Goal: Information Seeking & Learning: Find specific fact

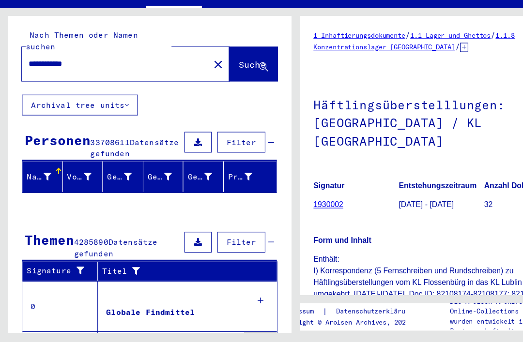
scroll to position [39, 0]
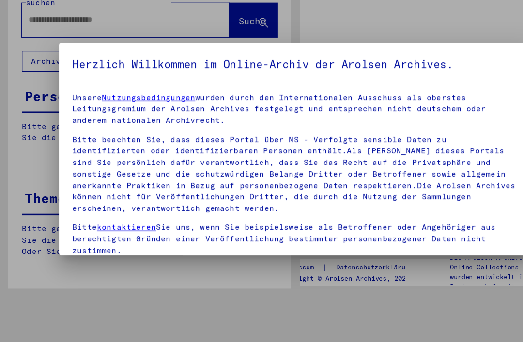
type input "******"
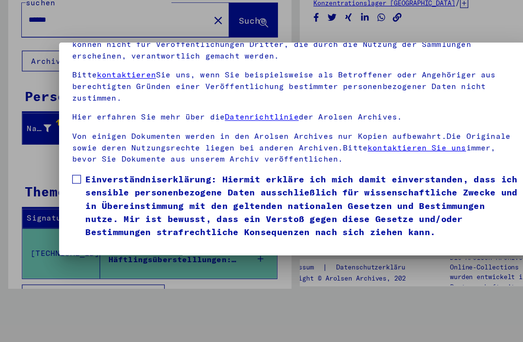
scroll to position [103, 0]
click at [65, 194] on span at bounding box center [68, 198] width 8 height 8
click at [120, 255] on button "Ich stimme zu" at bounding box center [100, 264] width 73 height 18
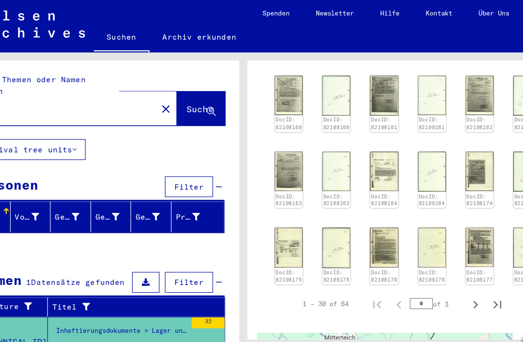
scroll to position [1037, 3]
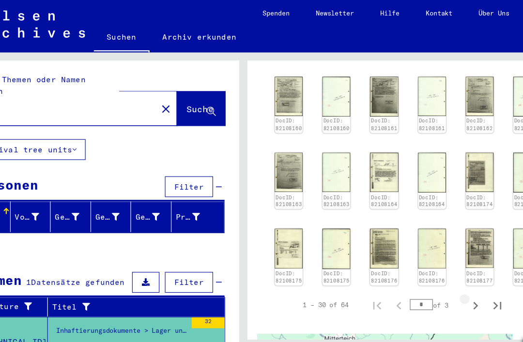
click at [432, 264] on icon "Next page" at bounding box center [439, 271] width 14 height 14
type input "*"
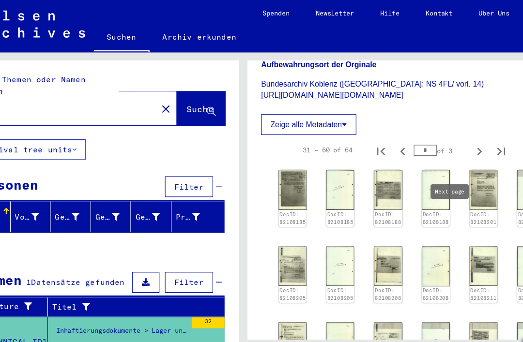
scroll to position [820, 0]
click at [264, 285] on img at bounding box center [276, 302] width 25 height 35
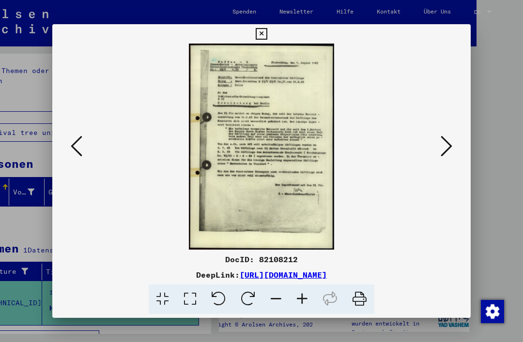
click at [267, 34] on icon at bounding box center [261, 34] width 11 height 12
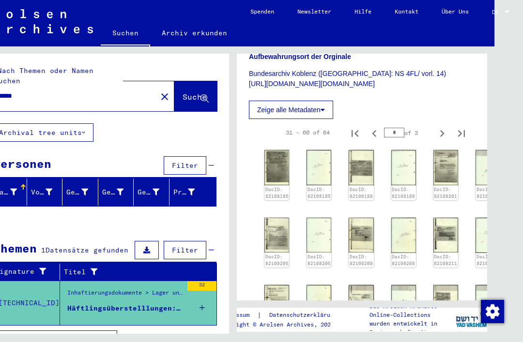
click at [360, 285] on img at bounding box center [361, 302] width 25 height 35
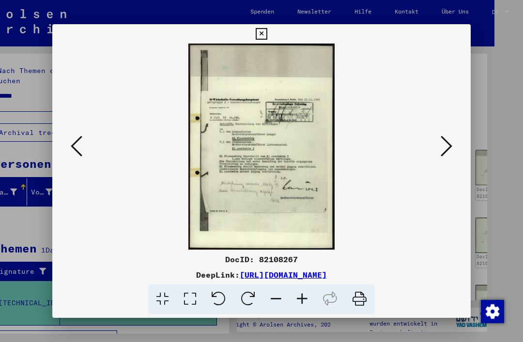
click at [267, 36] on icon at bounding box center [261, 34] width 11 height 12
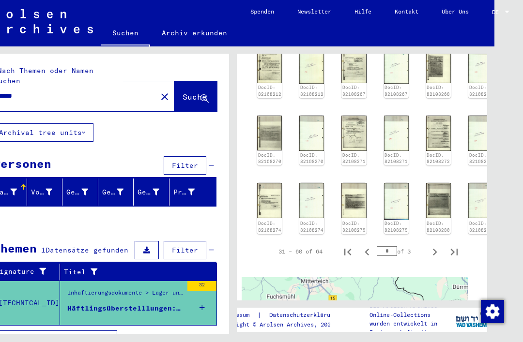
scroll to position [1058, 7]
click at [428, 245] on icon "Next page" at bounding box center [435, 252] width 14 height 14
type input "*"
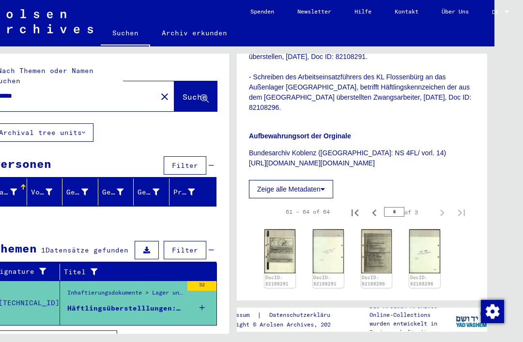
scroll to position [741, 0]
click at [284, 229] on img at bounding box center [279, 251] width 31 height 44
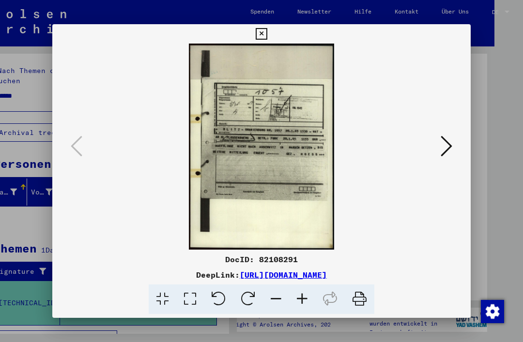
click at [267, 34] on icon at bounding box center [261, 34] width 11 height 12
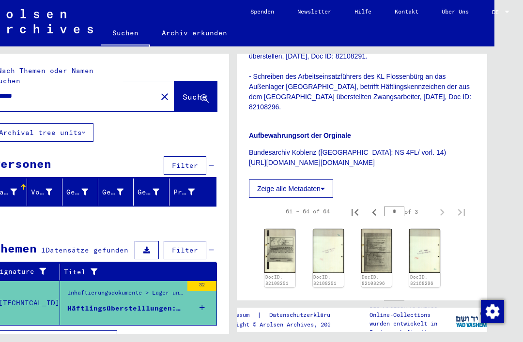
click at [380, 229] on img at bounding box center [376, 251] width 31 height 44
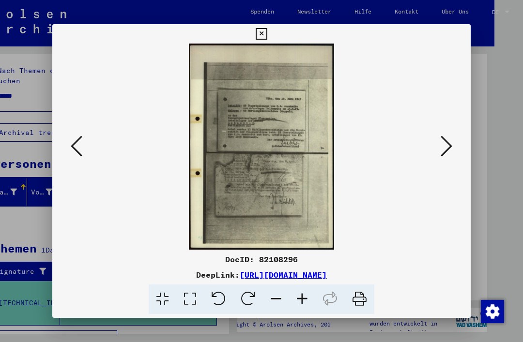
click at [267, 39] on icon at bounding box center [261, 34] width 11 height 12
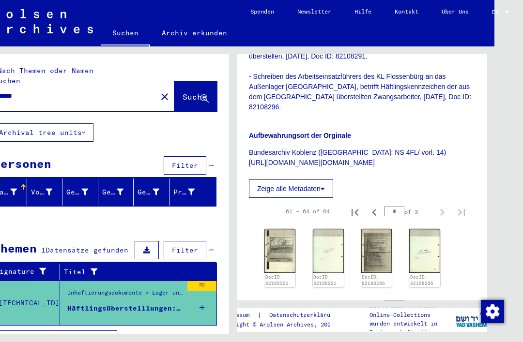
scroll to position [15, 33]
click at [374, 299] on icon "Previous page" at bounding box center [375, 306] width 14 height 14
type input "*"
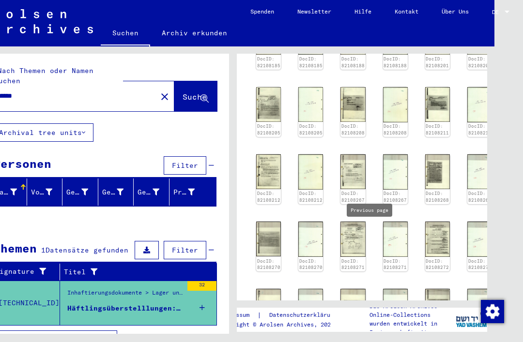
scroll to position [951, 7]
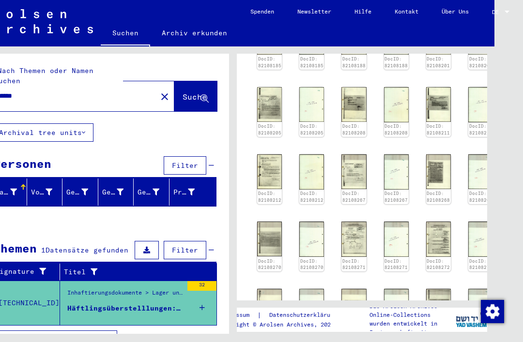
click at [434, 289] on img at bounding box center [438, 306] width 25 height 35
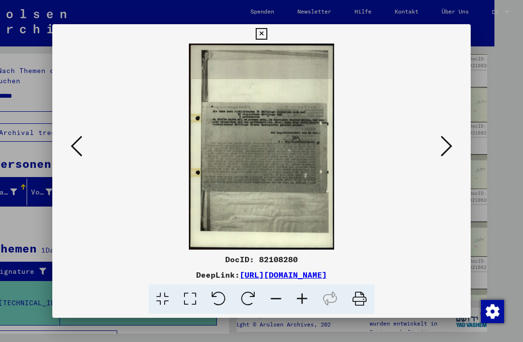
click at [267, 38] on icon at bounding box center [261, 34] width 11 height 12
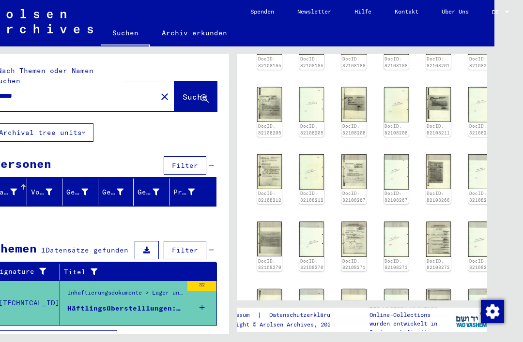
click at [355, 289] on img at bounding box center [353, 306] width 25 height 35
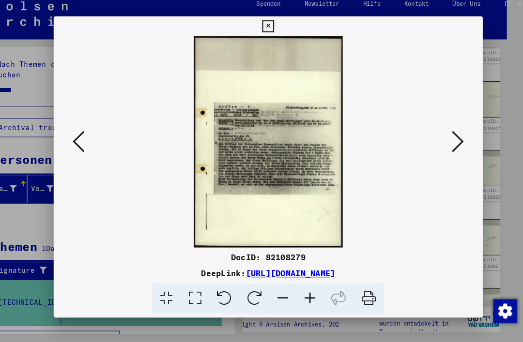
click at [267, 28] on icon at bounding box center [261, 34] width 11 height 12
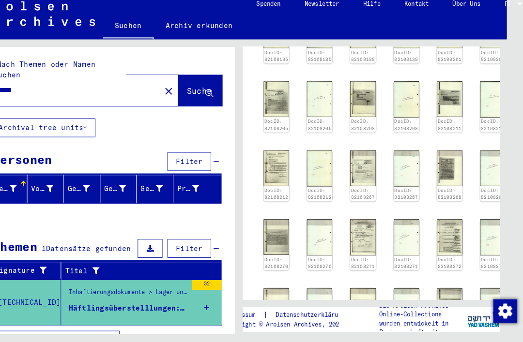
click at [265, 289] on img at bounding box center [269, 306] width 25 height 35
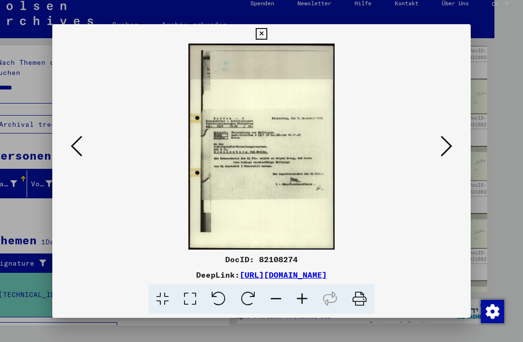
click at [267, 36] on icon at bounding box center [261, 34] width 11 height 12
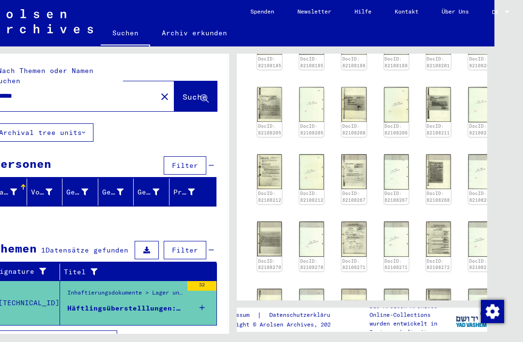
click at [429, 222] on img at bounding box center [438, 239] width 25 height 35
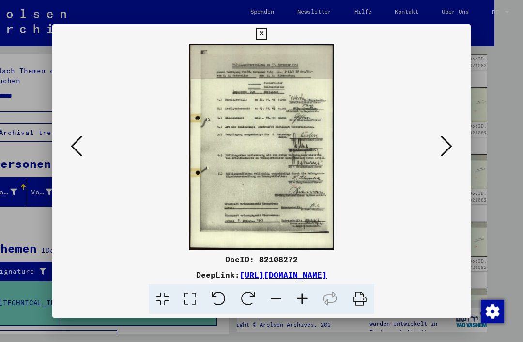
click at [270, 34] on button at bounding box center [261, 33] width 17 height 19
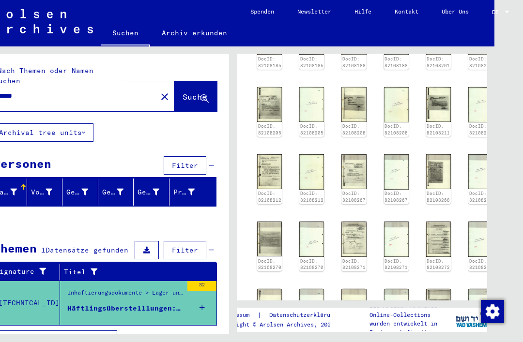
click at [432, 222] on img at bounding box center [438, 239] width 25 height 35
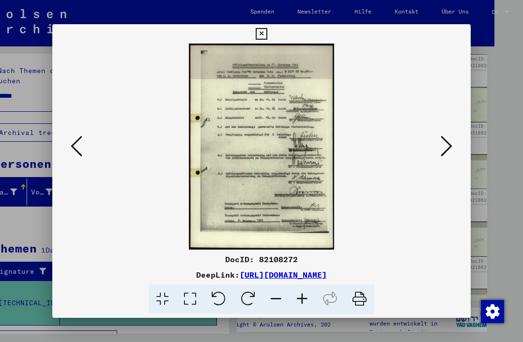
click at [267, 34] on icon at bounding box center [261, 34] width 11 height 12
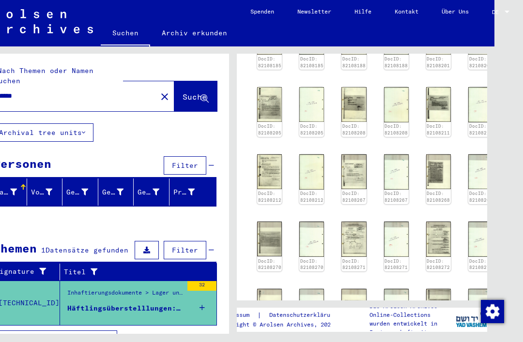
click at [344, 222] on img at bounding box center [353, 239] width 25 height 35
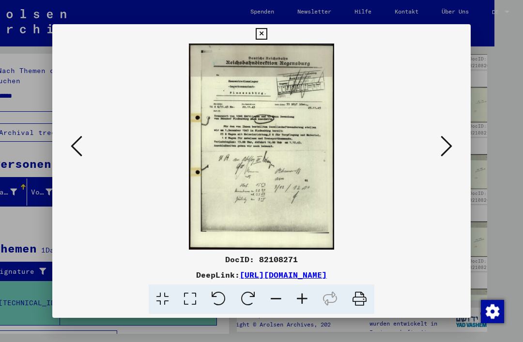
click at [267, 34] on icon at bounding box center [261, 34] width 11 height 12
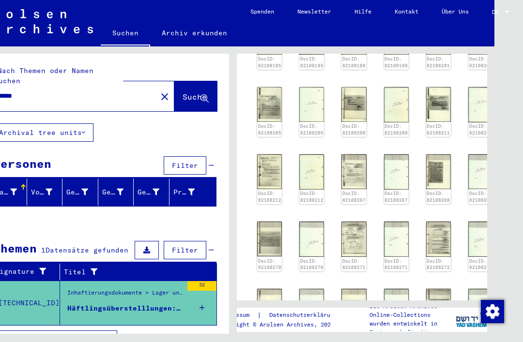
click at [273, 222] on img at bounding box center [269, 239] width 25 height 35
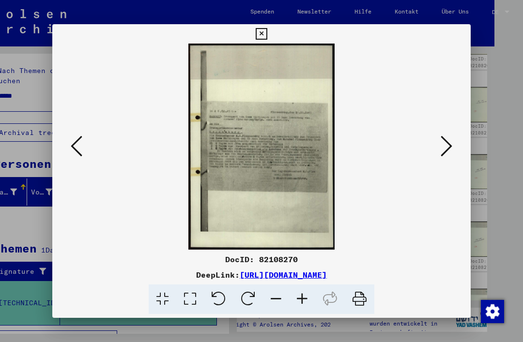
click at [267, 36] on icon at bounding box center [261, 34] width 11 height 12
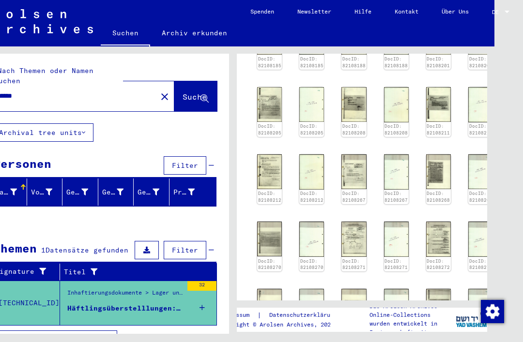
click at [429, 154] on img at bounding box center [438, 171] width 25 height 35
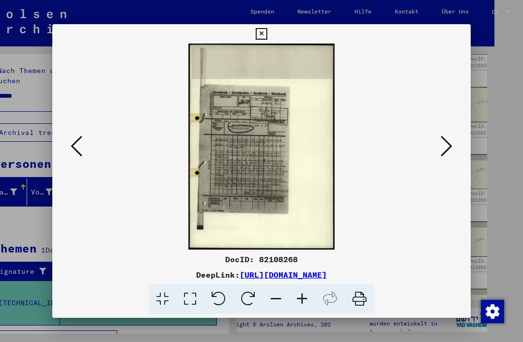
click at [270, 31] on button at bounding box center [261, 33] width 17 height 19
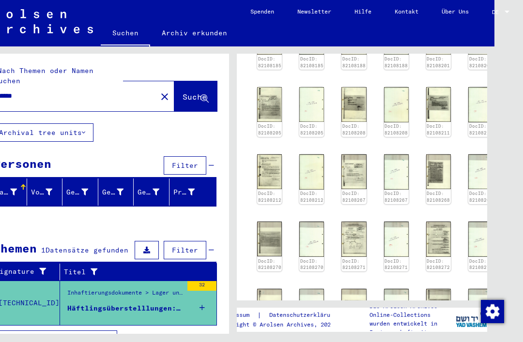
click at [351, 154] on img at bounding box center [353, 171] width 25 height 35
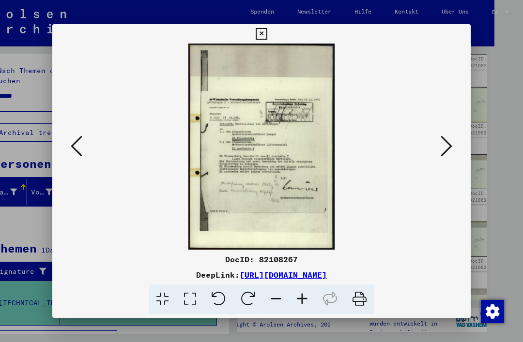
click at [267, 35] on icon at bounding box center [261, 34] width 11 height 12
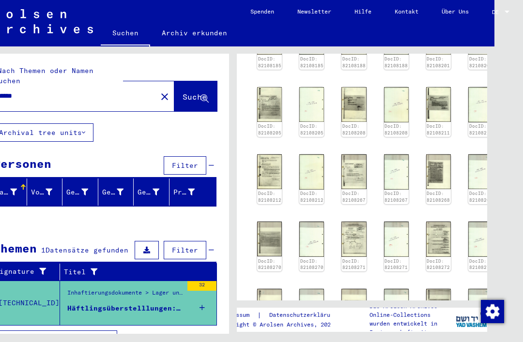
click at [261, 154] on img at bounding box center [269, 171] width 25 height 35
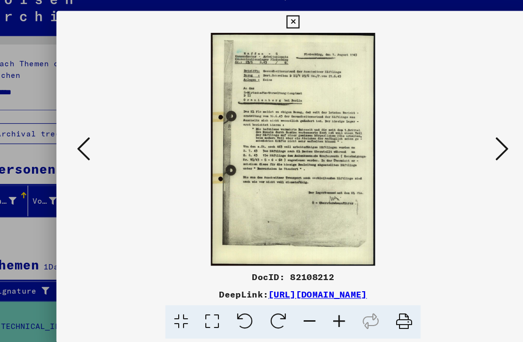
click at [267, 28] on icon at bounding box center [261, 34] width 11 height 12
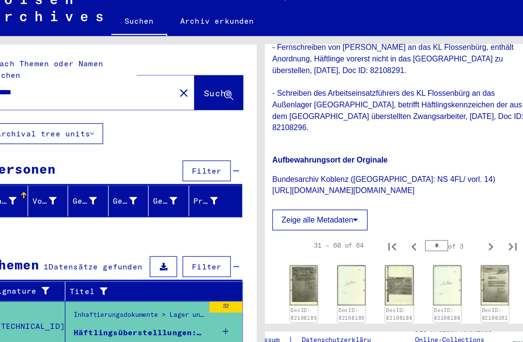
scroll to position [721, 6]
click at [428, 317] on img at bounding box center [440, 334] width 25 height 35
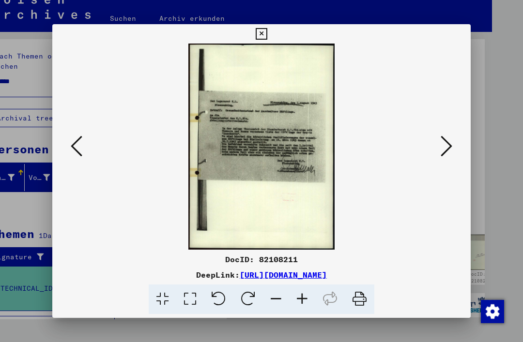
click at [267, 34] on icon at bounding box center [261, 34] width 11 height 12
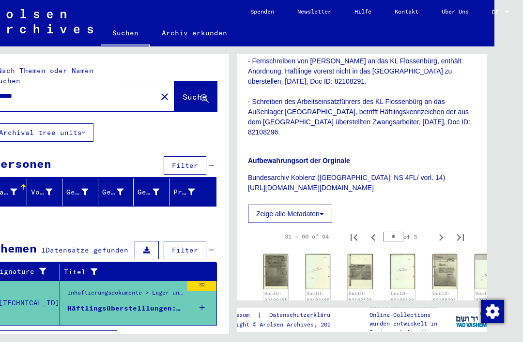
scroll to position [714, 1]
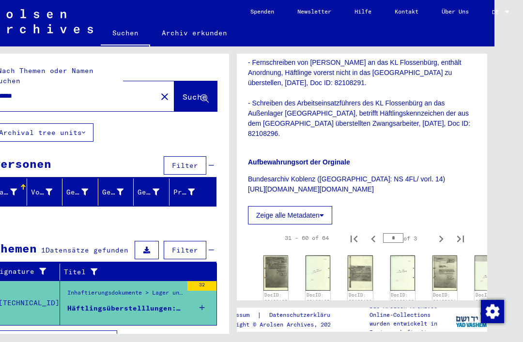
click at [355, 323] on img at bounding box center [360, 340] width 25 height 35
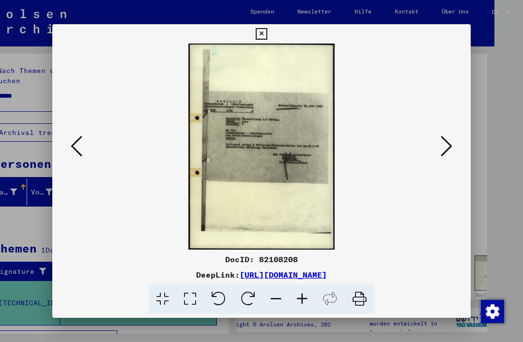
click at [267, 39] on icon at bounding box center [261, 34] width 11 height 12
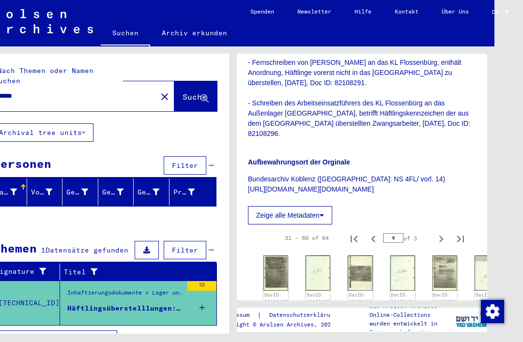
click at [276, 323] on img at bounding box center [275, 340] width 25 height 35
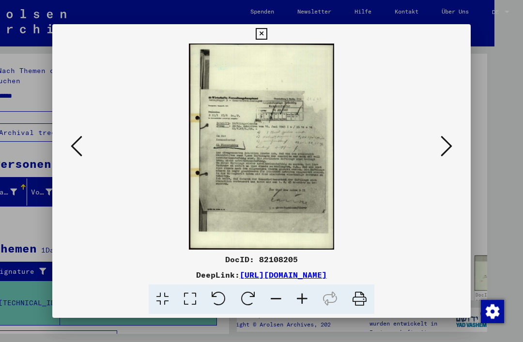
click at [270, 30] on button at bounding box center [261, 33] width 17 height 19
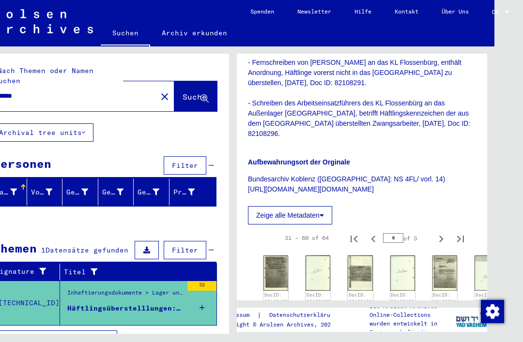
click at [437, 256] on img at bounding box center [444, 273] width 25 height 35
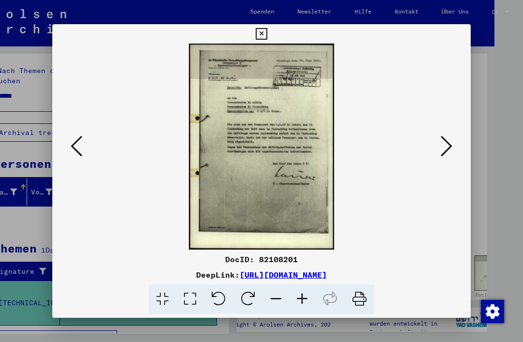
click at [267, 31] on icon at bounding box center [261, 34] width 11 height 12
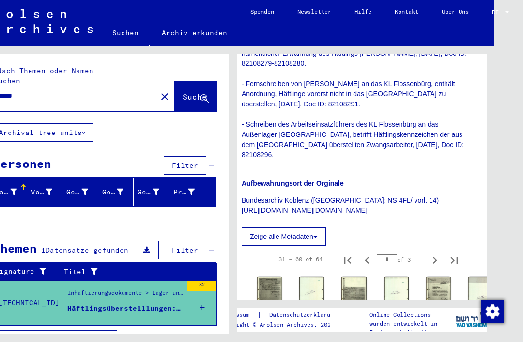
scroll to position [693, 7]
click at [350, 277] on img at bounding box center [353, 294] width 25 height 35
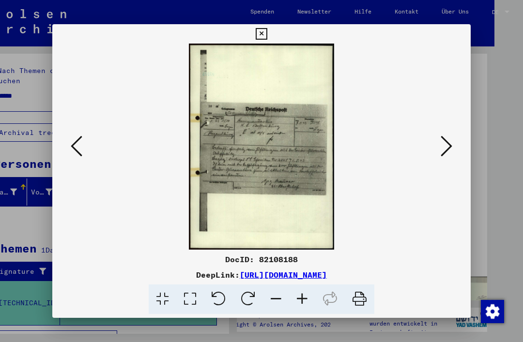
click at [270, 32] on button at bounding box center [261, 33] width 17 height 19
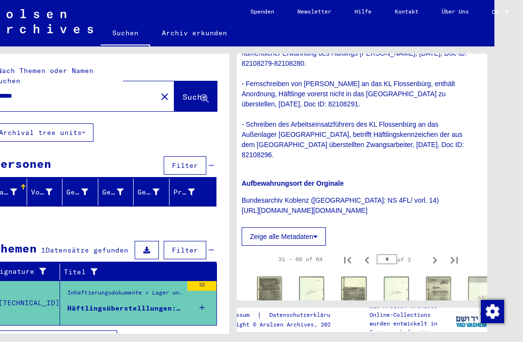
click at [263, 277] on img at bounding box center [269, 294] width 25 height 35
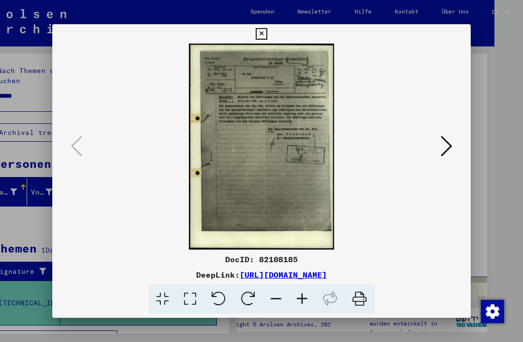
click at [267, 37] on icon at bounding box center [261, 34] width 11 height 12
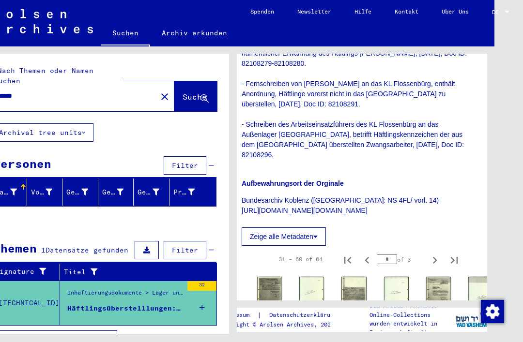
click at [368, 254] on icon "Previous page" at bounding box center [367, 261] width 14 height 14
type input "*"
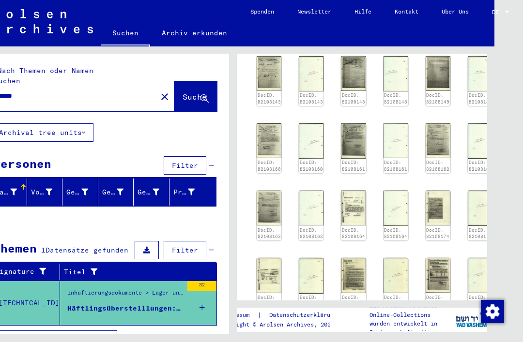
scroll to position [982, 7]
click at [432, 258] on img at bounding box center [438, 275] width 25 height 35
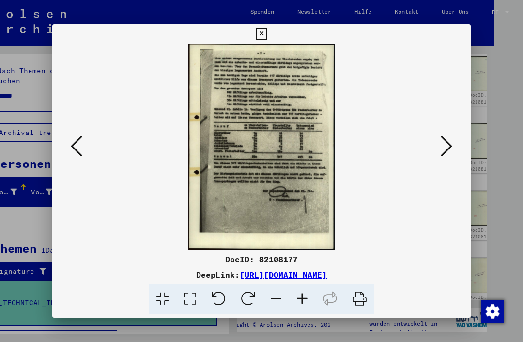
click at [267, 34] on icon at bounding box center [261, 34] width 11 height 12
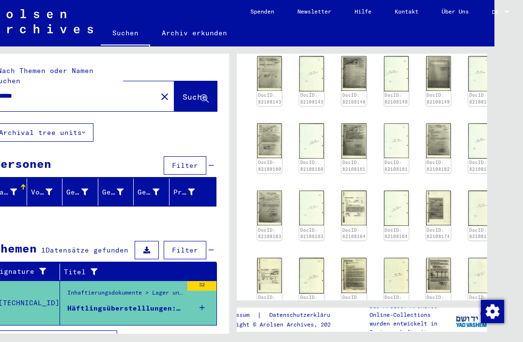
click at [347, 258] on img at bounding box center [353, 275] width 25 height 35
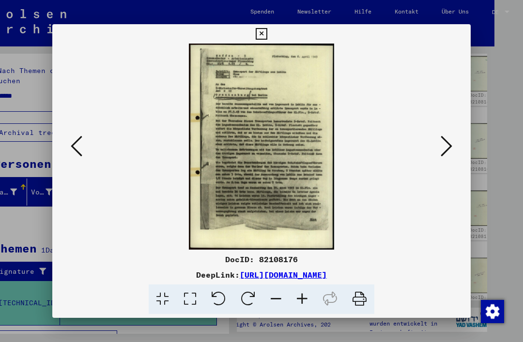
click at [270, 33] on button at bounding box center [261, 33] width 17 height 19
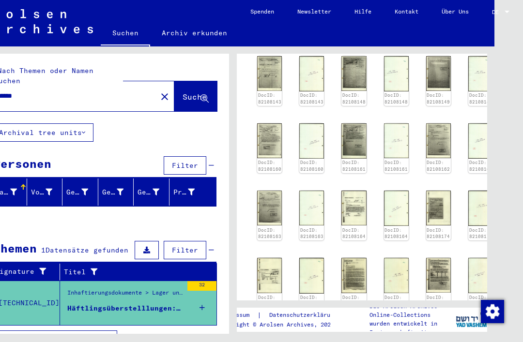
click at [267, 258] on img at bounding box center [269, 275] width 25 height 35
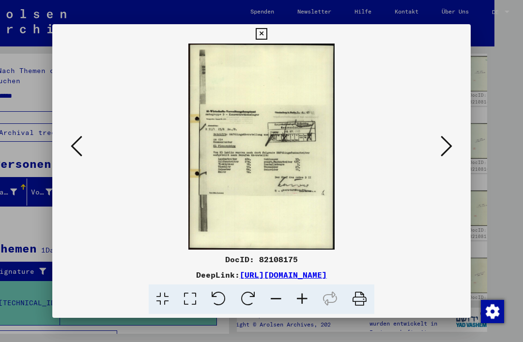
click at [267, 37] on icon at bounding box center [261, 34] width 11 height 12
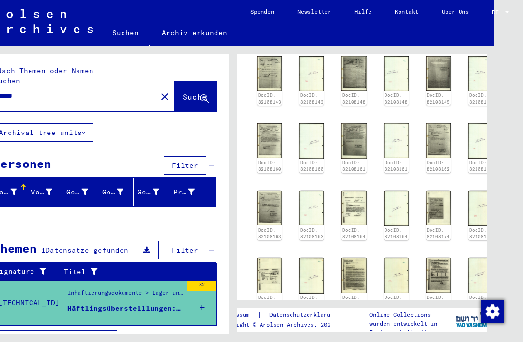
click at [430, 191] on img at bounding box center [438, 208] width 25 height 35
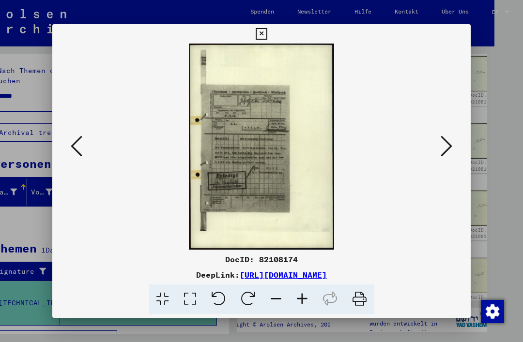
click at [267, 33] on icon at bounding box center [261, 34] width 11 height 12
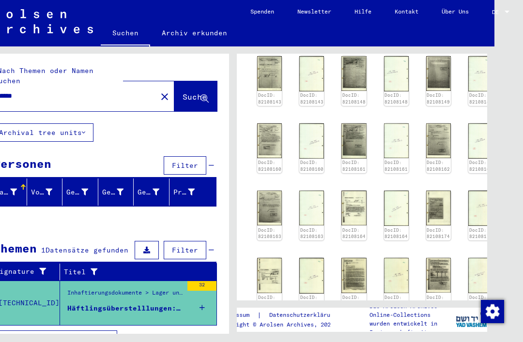
click at [346, 191] on img at bounding box center [353, 208] width 25 height 35
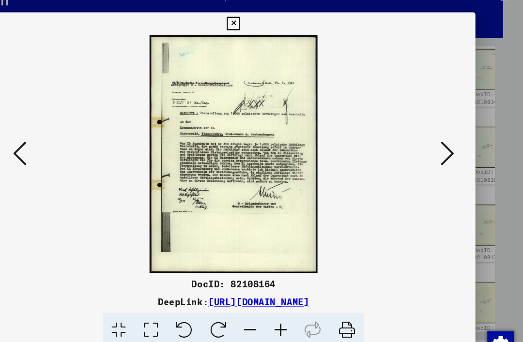
click at [267, 28] on icon at bounding box center [261, 34] width 11 height 12
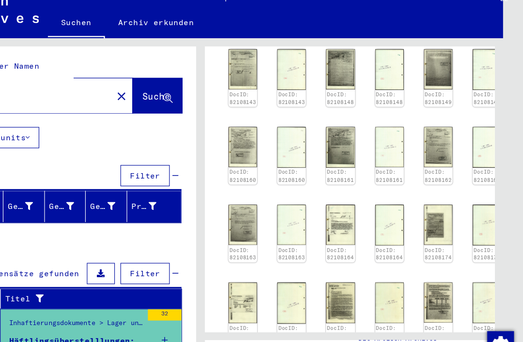
click at [257, 191] on img at bounding box center [269, 208] width 25 height 35
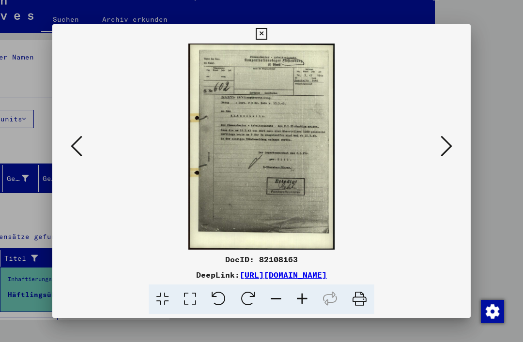
click at [270, 30] on button at bounding box center [261, 33] width 17 height 19
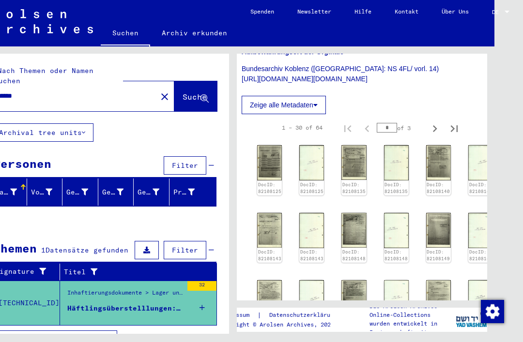
scroll to position [824, 7]
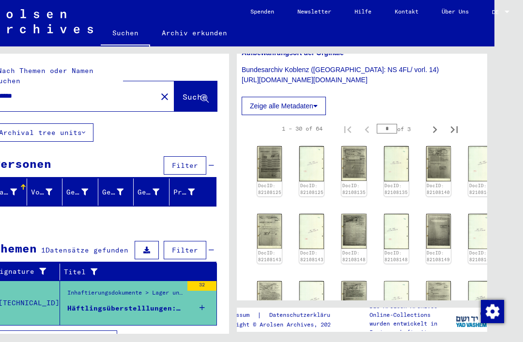
click at [426, 281] on img at bounding box center [438, 298] width 25 height 35
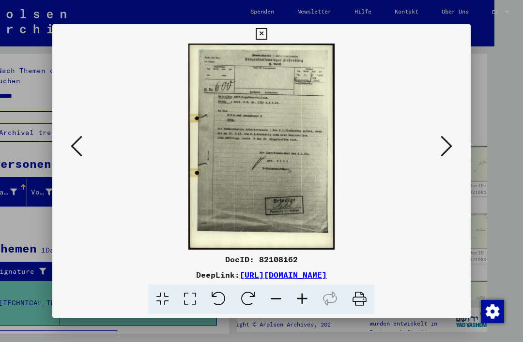
click at [270, 38] on button at bounding box center [261, 33] width 17 height 19
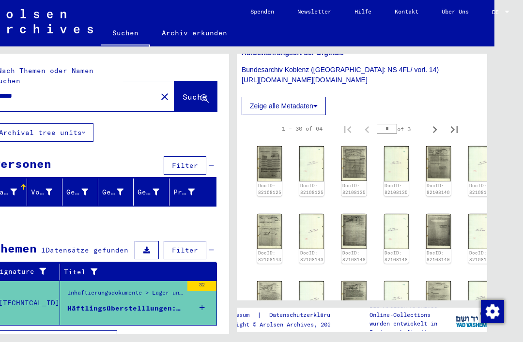
click at [347, 281] on img at bounding box center [353, 298] width 25 height 35
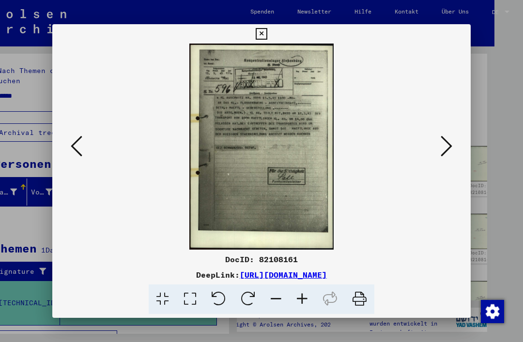
click at [267, 32] on icon at bounding box center [261, 34] width 11 height 12
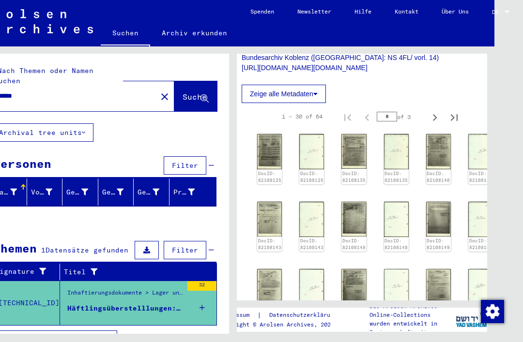
scroll to position [836, 7]
click at [262, 269] on img at bounding box center [269, 286] width 25 height 35
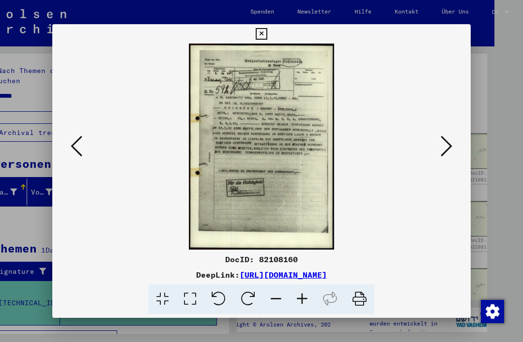
click at [267, 34] on icon at bounding box center [261, 34] width 11 height 12
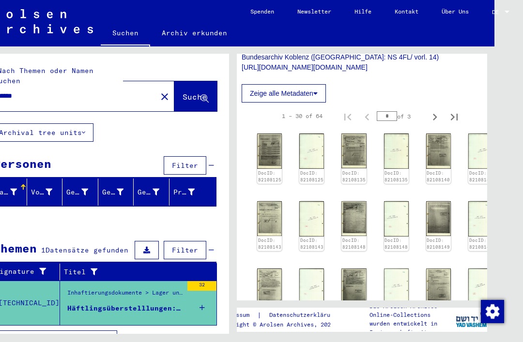
click at [431, 201] on img at bounding box center [438, 218] width 25 height 35
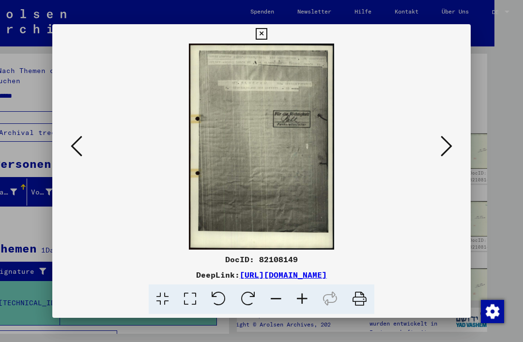
click at [267, 32] on icon at bounding box center [261, 34] width 11 height 12
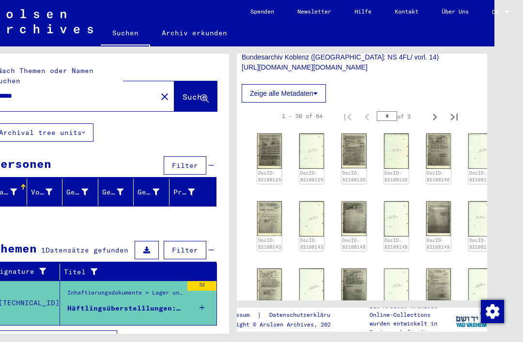
click at [350, 201] on img at bounding box center [353, 218] width 25 height 35
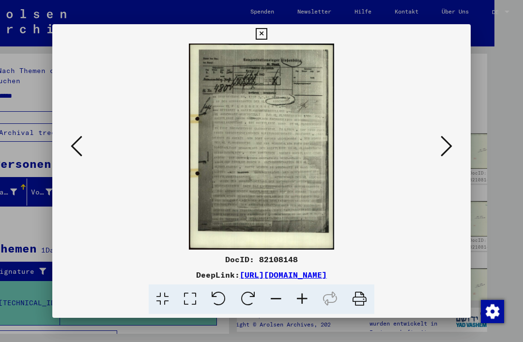
click at [267, 38] on icon at bounding box center [261, 34] width 11 height 12
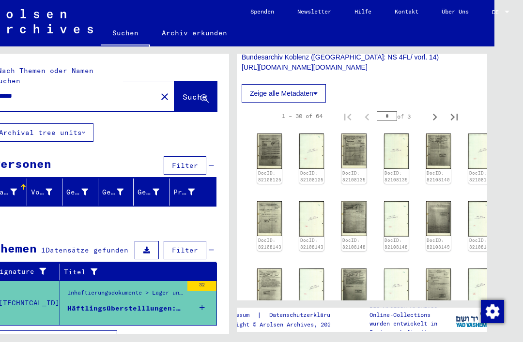
click at [263, 201] on img at bounding box center [269, 218] width 25 height 35
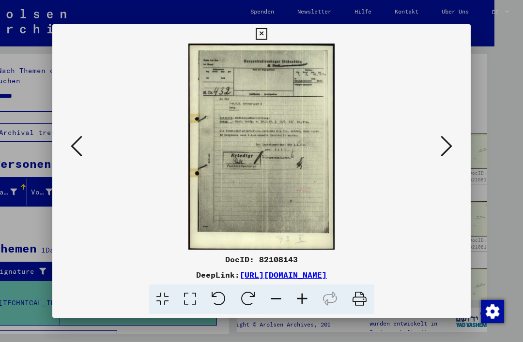
click at [267, 37] on icon at bounding box center [261, 34] width 11 height 12
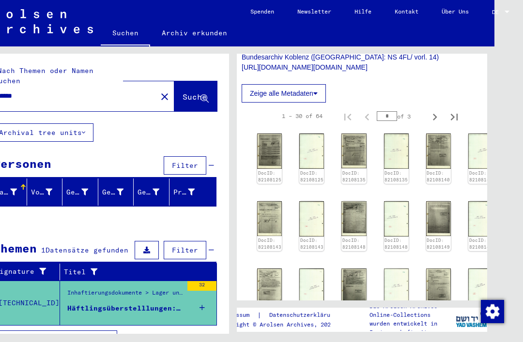
click at [428, 134] on img at bounding box center [438, 151] width 25 height 35
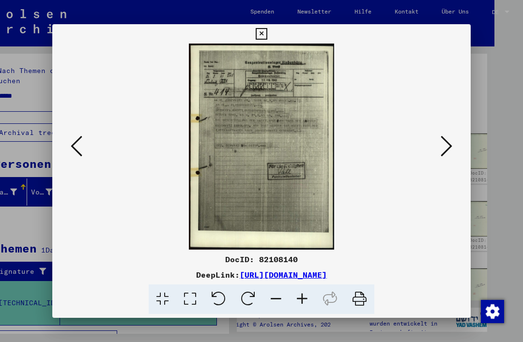
click at [267, 37] on icon at bounding box center [261, 34] width 11 height 12
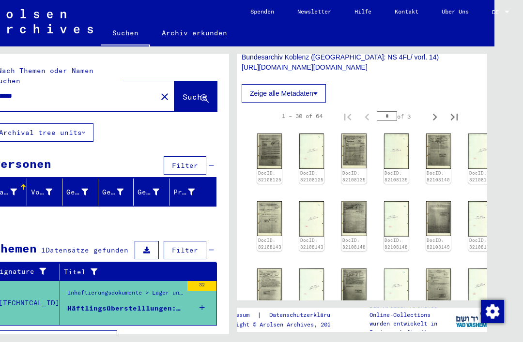
click at [348, 134] on img at bounding box center [353, 151] width 25 height 35
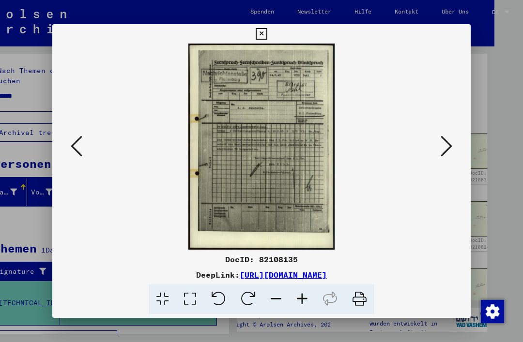
click at [267, 36] on icon at bounding box center [261, 34] width 11 height 12
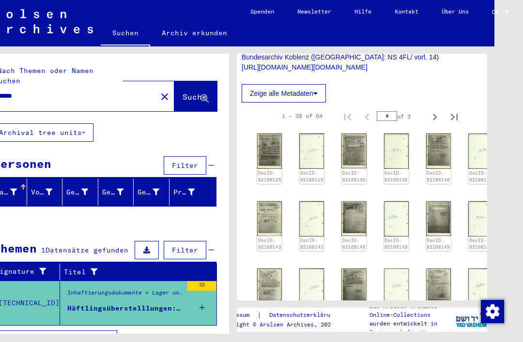
click at [264, 134] on img at bounding box center [269, 151] width 25 height 35
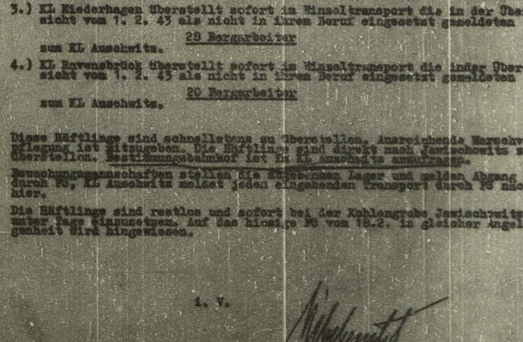
click at [110, 62] on img at bounding box center [261, 147] width 353 height 206
